Goal: Book appointment/travel/reservation

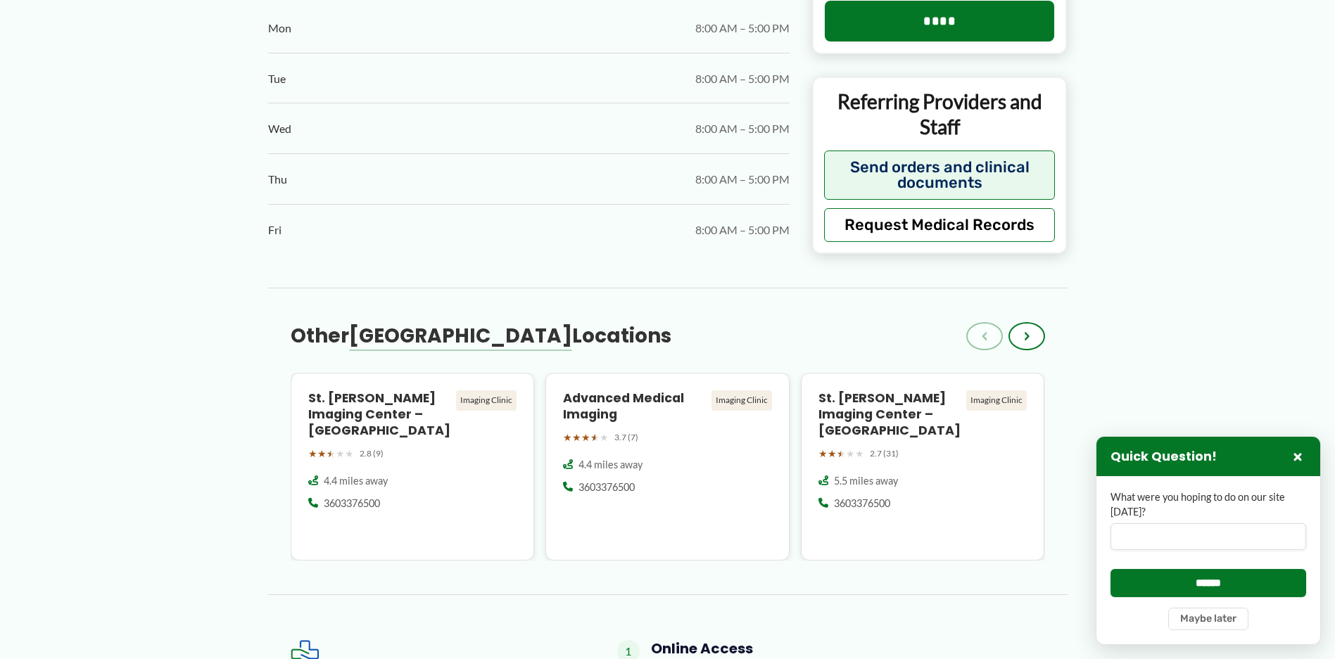
scroll to position [1337, 0]
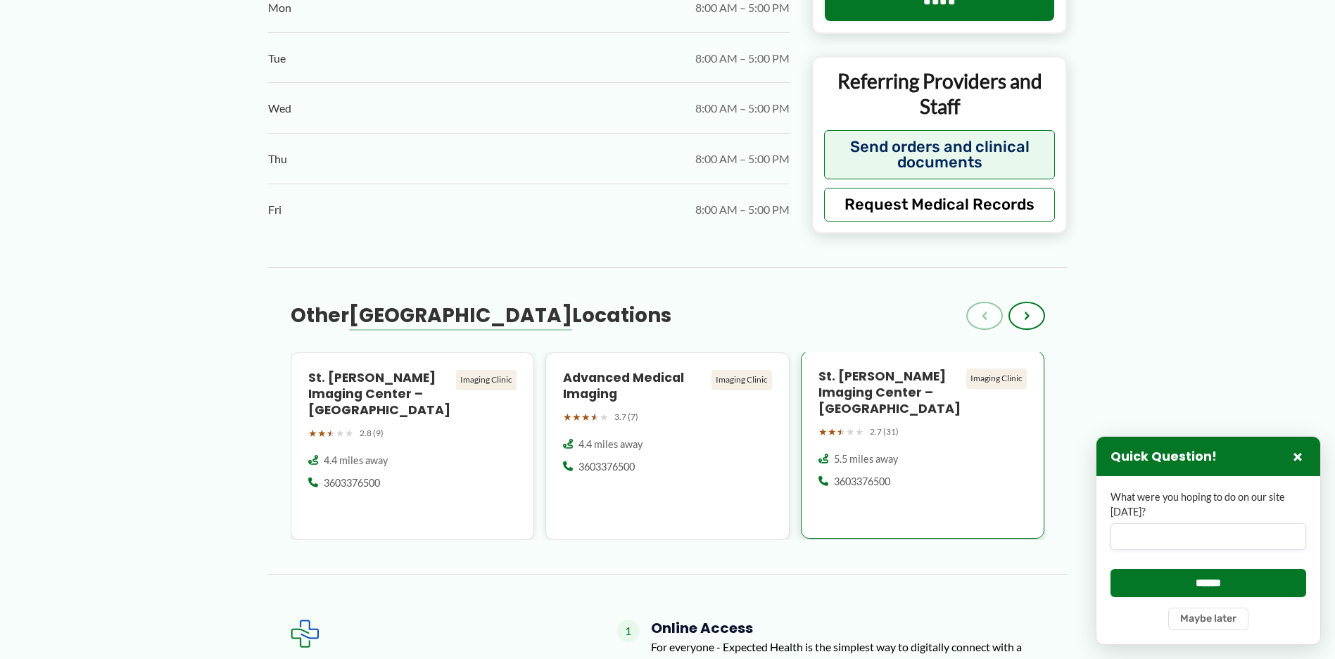
click at [867, 369] on h4 "St. [PERSON_NAME] Imaging Center – [GEOGRAPHIC_DATA]" at bounding box center [889, 393] width 143 height 49
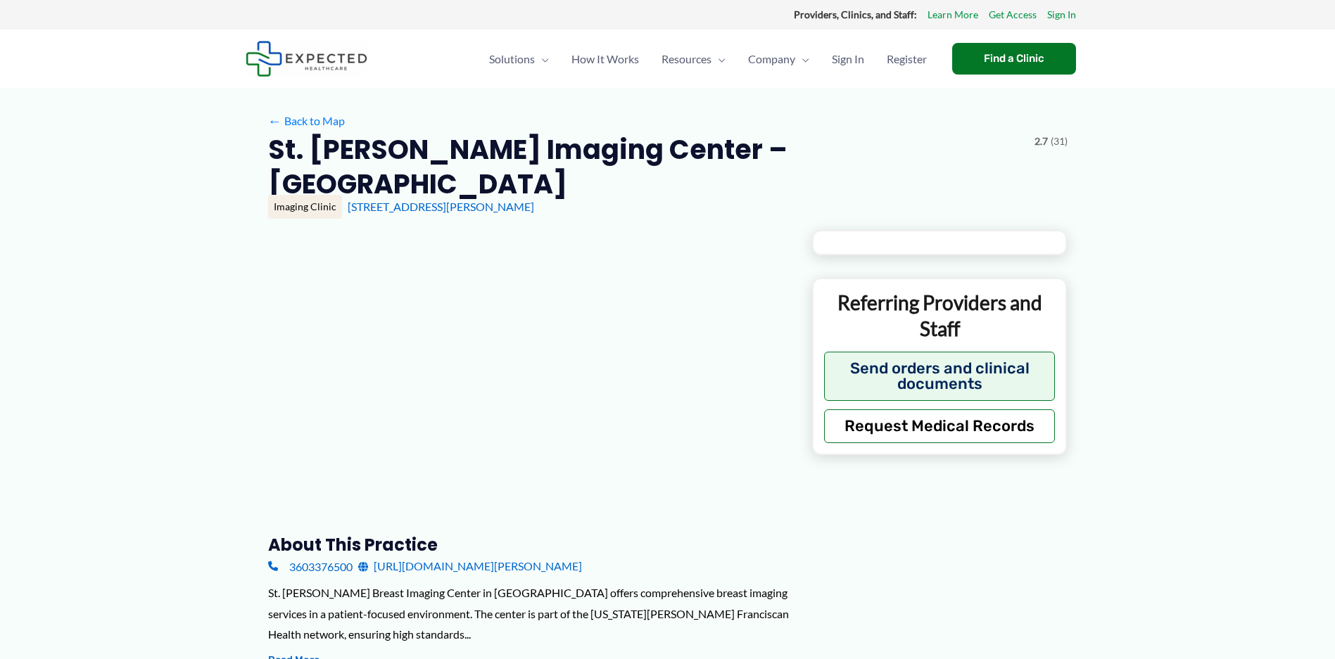
type input "**********"
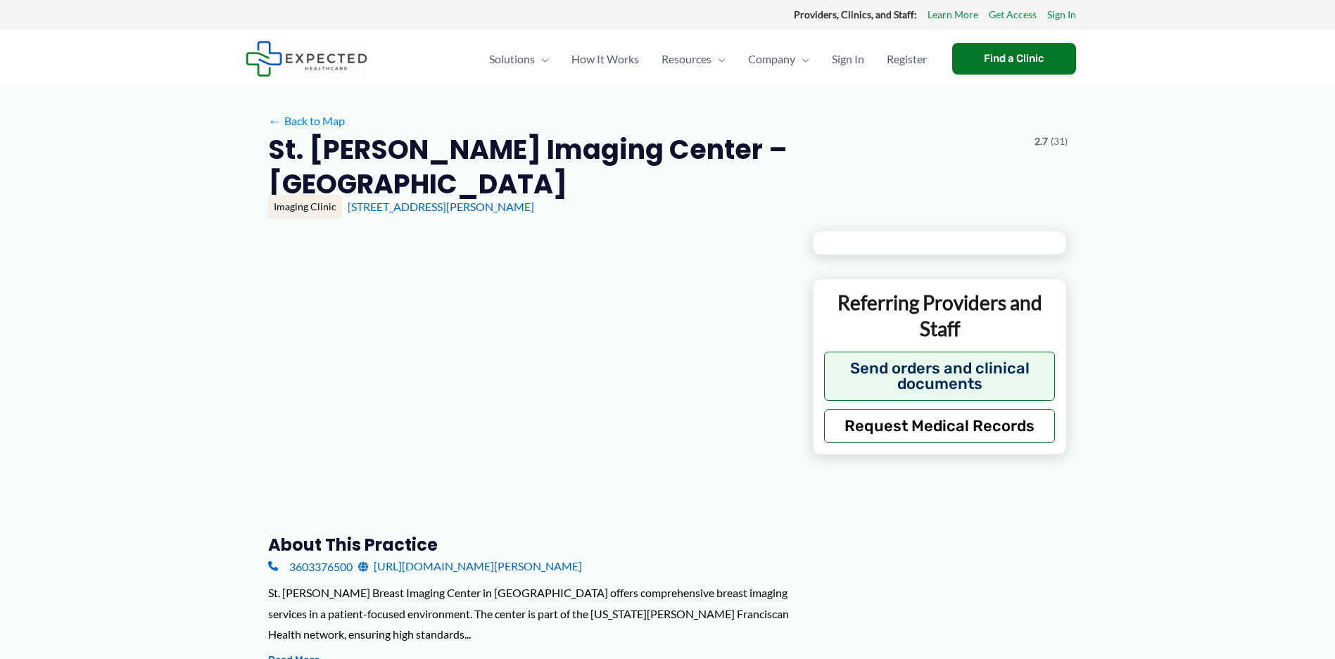
type input "**********"
